Goal: Task Accomplishment & Management: Use online tool/utility

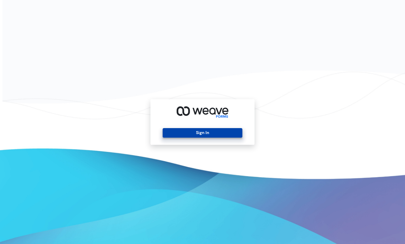
click at [210, 135] on button "Sign In" at bounding box center [202, 133] width 79 height 10
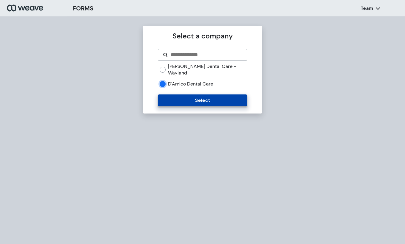
click at [177, 94] on button "Select" at bounding box center [202, 100] width 89 height 12
